Goal: Find specific page/section: Find specific page/section

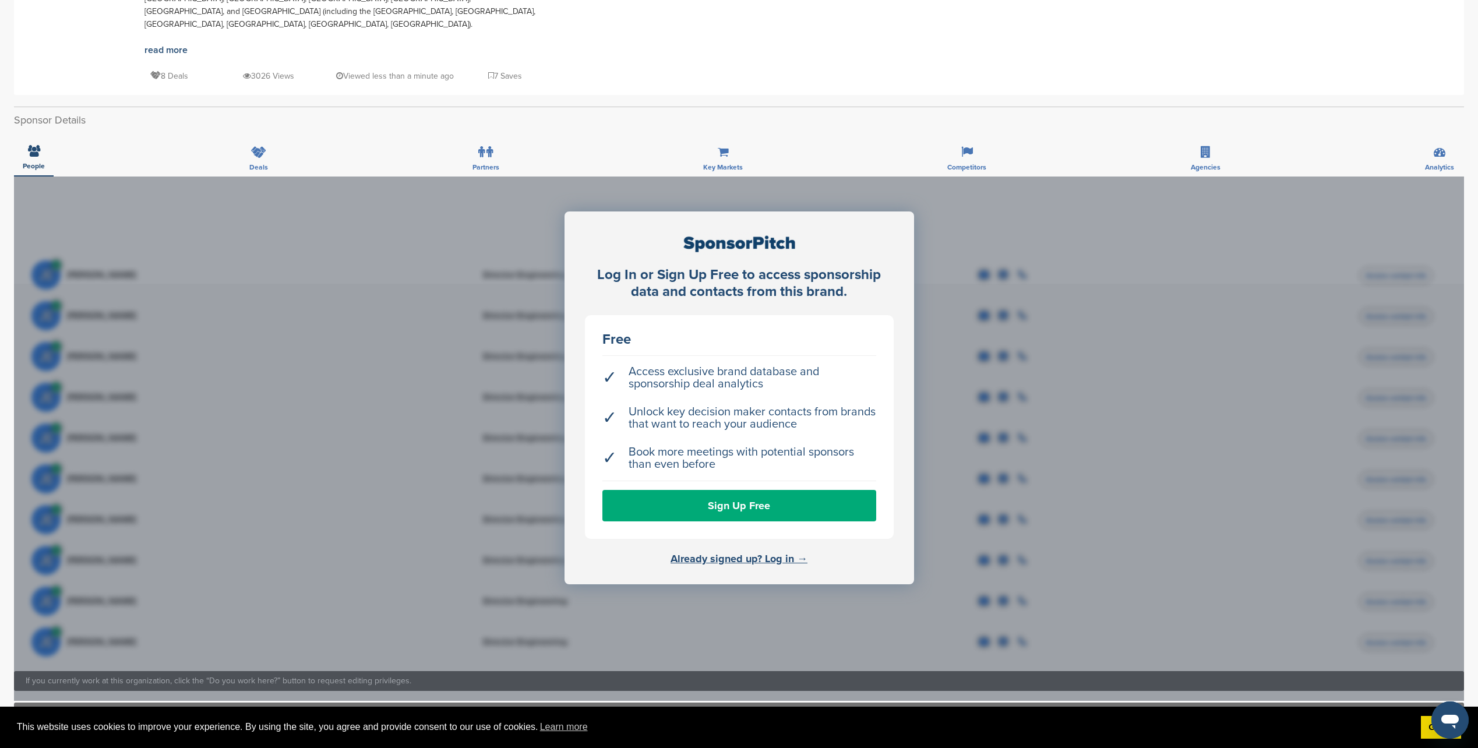
scroll to position [291, 0]
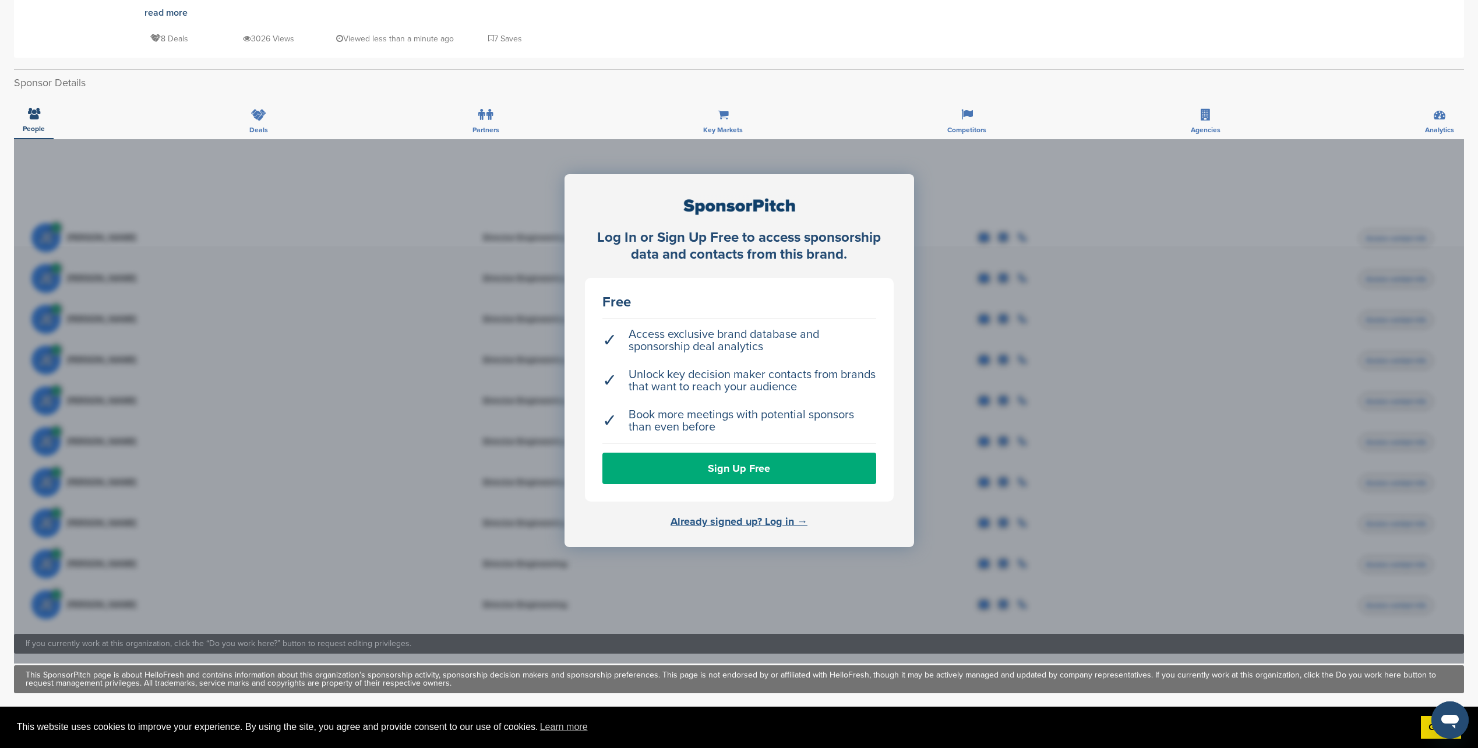
click at [717, 515] on link "Already signed up? Log in →" at bounding box center [739, 521] width 137 height 13
click at [249, 110] on icon at bounding box center [256, 116] width 15 height 12
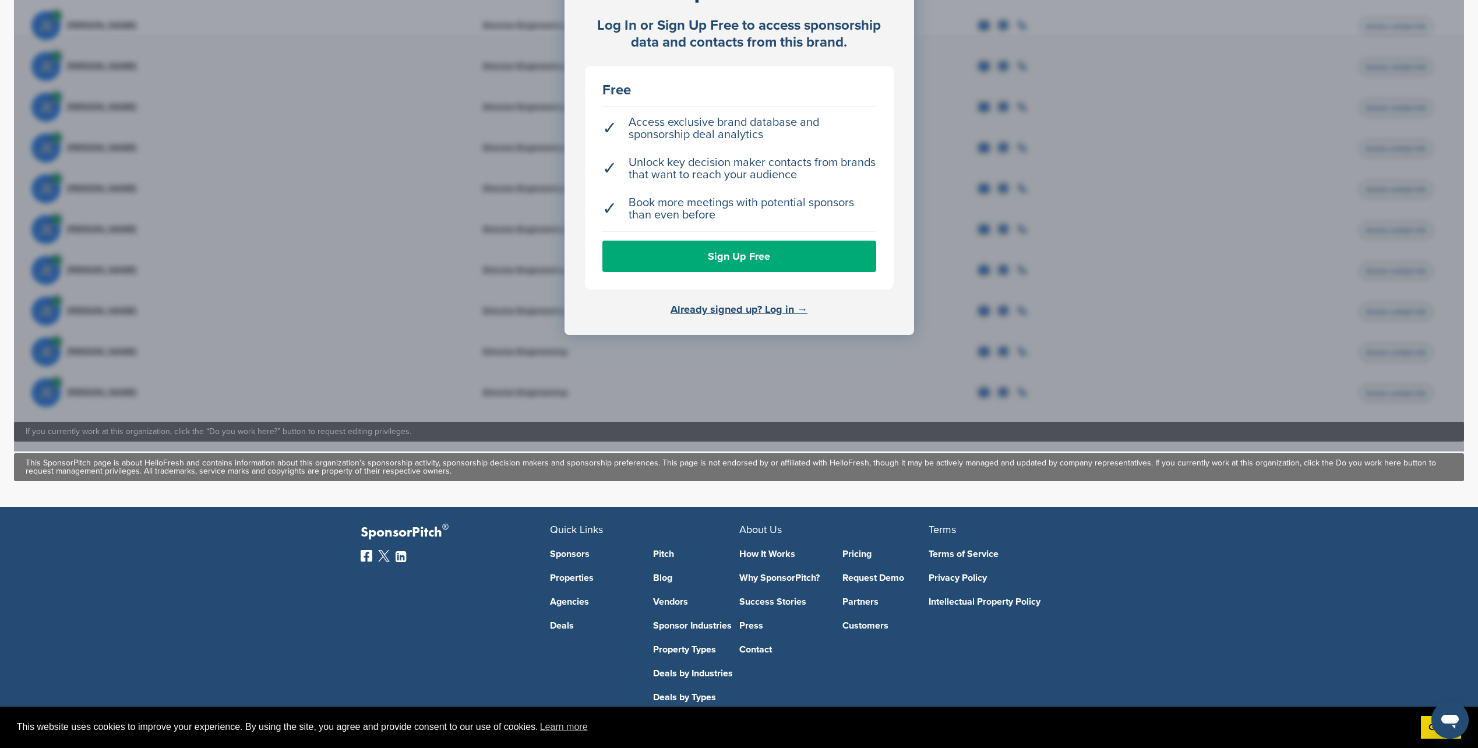
scroll to position [505, 0]
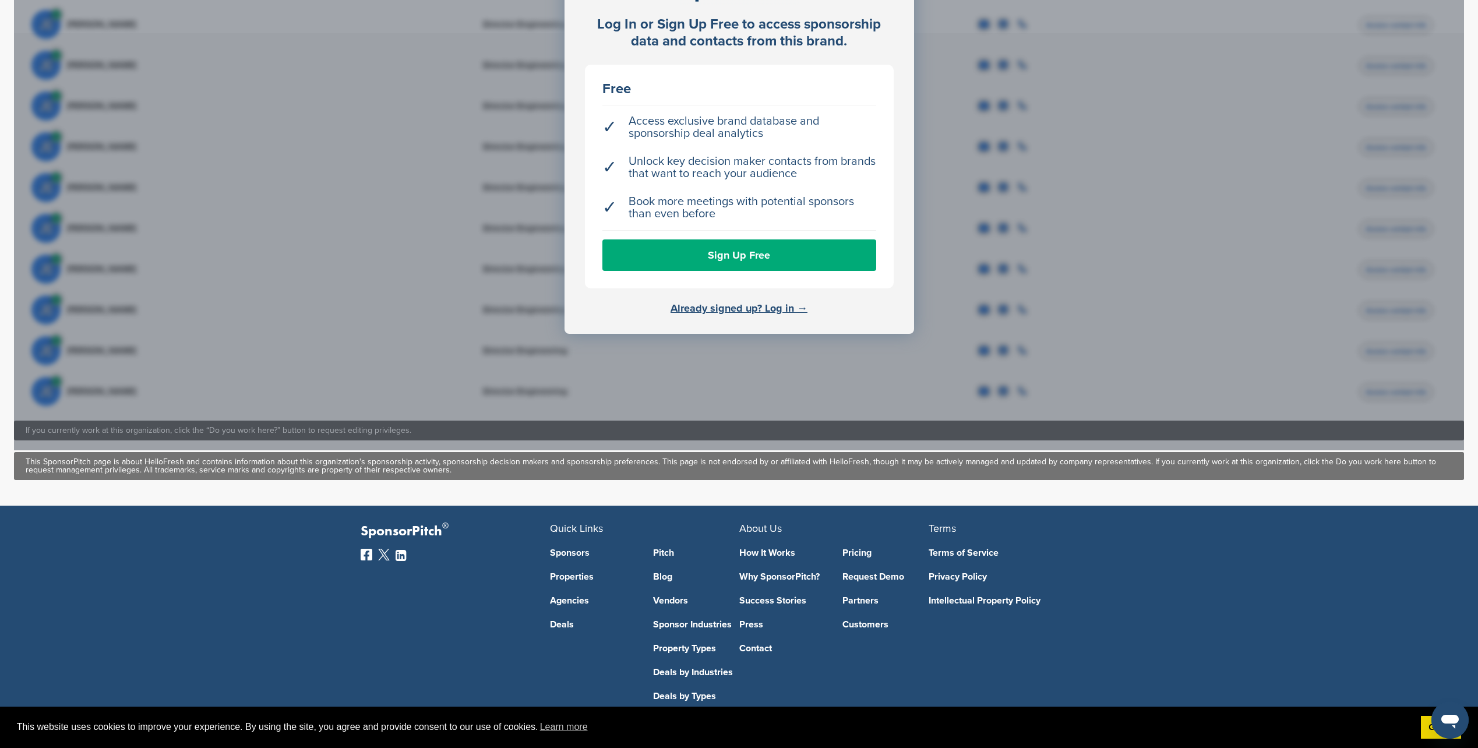
click at [573, 548] on link "Sponsors" at bounding box center [593, 552] width 86 height 9
